Goal: Find specific page/section: Find specific page/section

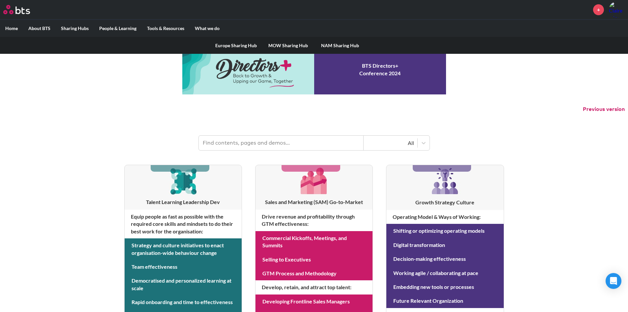
click at [84, 27] on label "Sharing Hubs" at bounding box center [75, 28] width 38 height 17
click at [0, 0] on input "Sharing Hubs" at bounding box center [0, 0] width 0 height 0
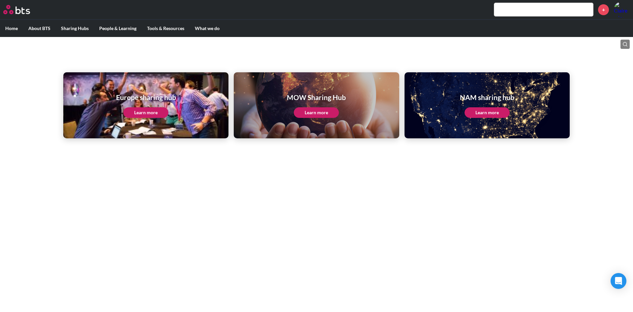
click at [525, 11] on input "text" at bounding box center [543, 9] width 99 height 13
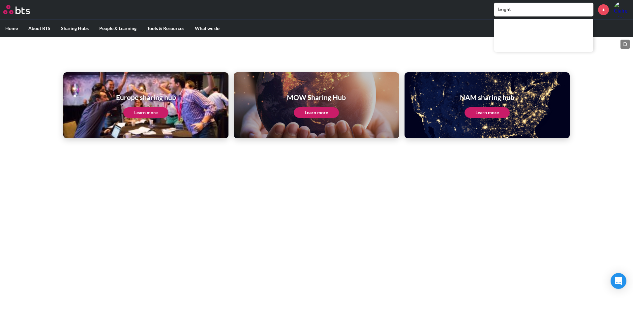
type input "bright"
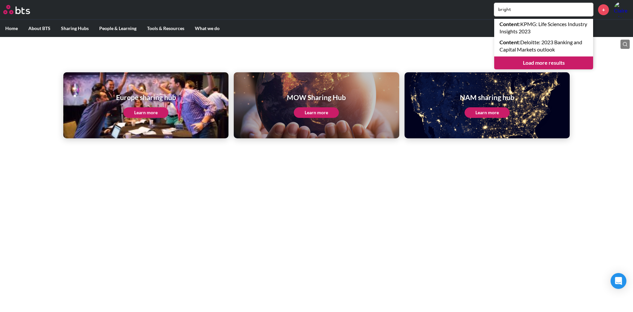
drag, startPoint x: 528, startPoint y: 11, endPoint x: 487, endPoint y: 11, distance: 41.5
click at [487, 11] on div "bright Content : KPMG: Life Sciences Industry Insights 2023 Content : Deloitte:…" at bounding box center [336, 10] width 588 height 16
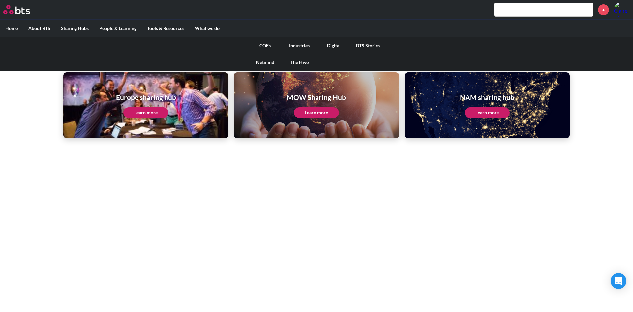
click at [268, 45] on link "COEs" at bounding box center [265, 45] width 34 height 17
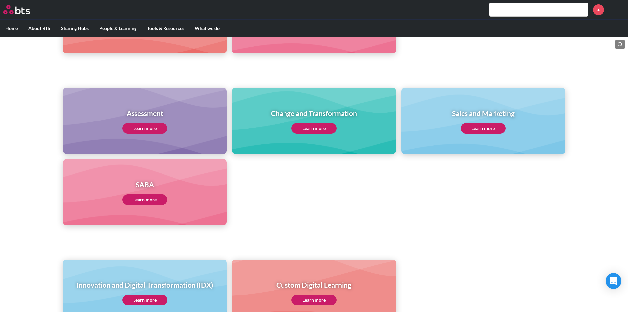
scroll to position [264, 0]
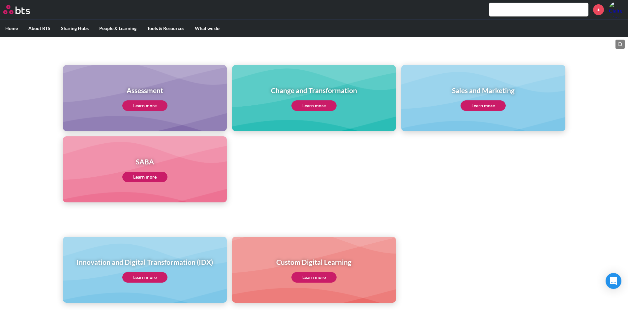
click at [140, 275] on link "Learn more" at bounding box center [144, 277] width 45 height 11
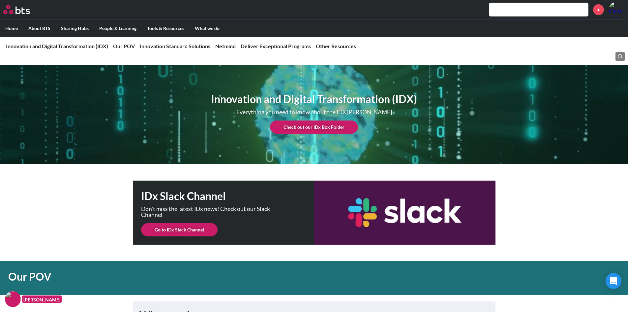
click at [310, 125] on link "Check out our IDx Box Folder" at bounding box center [314, 126] width 88 height 13
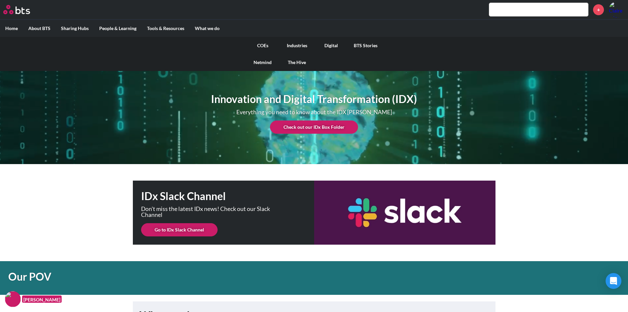
click at [261, 44] on link "COEs" at bounding box center [263, 45] width 34 height 17
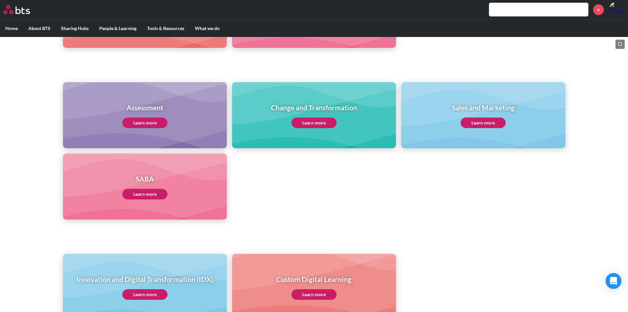
scroll to position [264, 0]
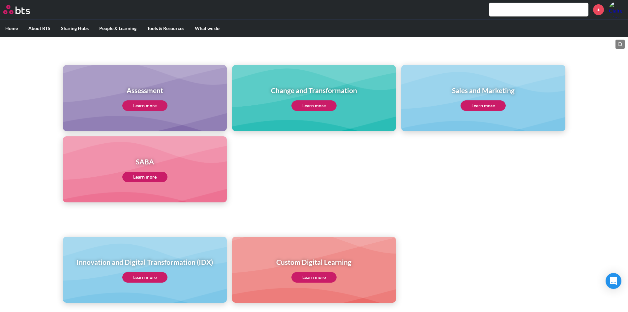
click at [316, 106] on link "Learn more" at bounding box center [313, 105] width 45 height 11
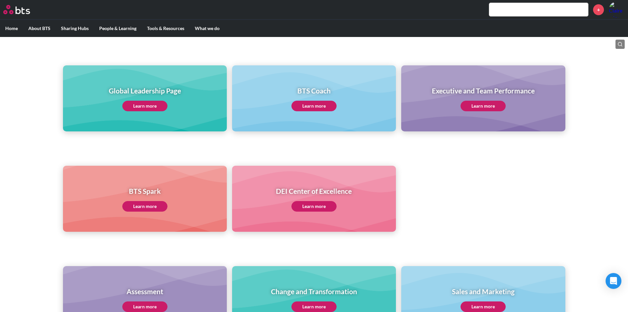
scroll to position [63, 0]
click at [529, 10] on input "text" at bounding box center [538, 9] width 99 height 13
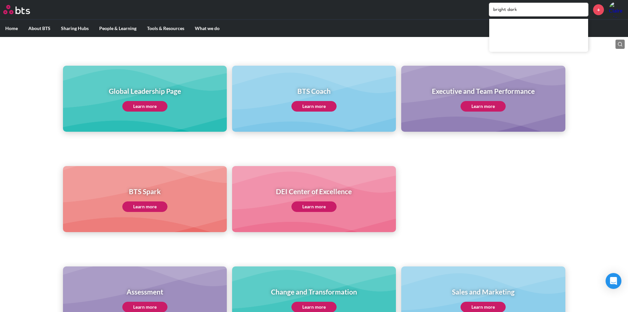
type input "bright dark"
click at [544, 7] on input "bright dark" at bounding box center [538, 9] width 99 height 13
click at [602, 116] on div "Global Leadership Page Learn more BTS Coach Learn more Executive and Team Perfo…" at bounding box center [314, 87] width 628 height 90
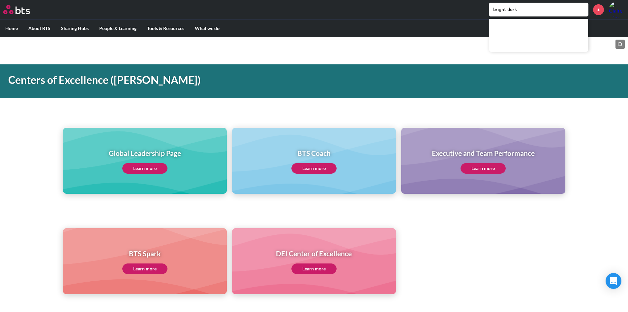
scroll to position [0, 0]
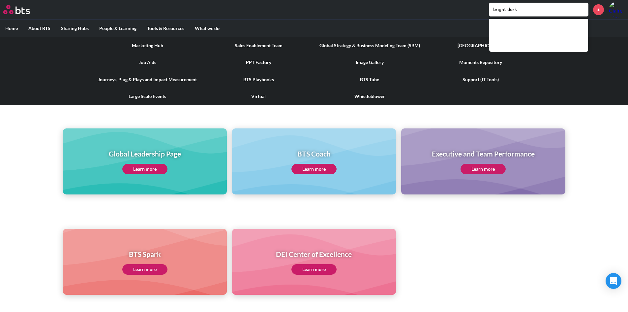
click at [261, 62] on link "PPT Factory" at bounding box center [258, 62] width 111 height 17
